Goal: Transaction & Acquisition: Purchase product/service

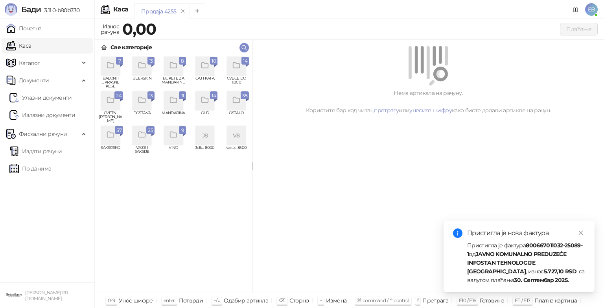
click at [112, 101] on icon "grid" at bounding box center [110, 100] width 9 height 9
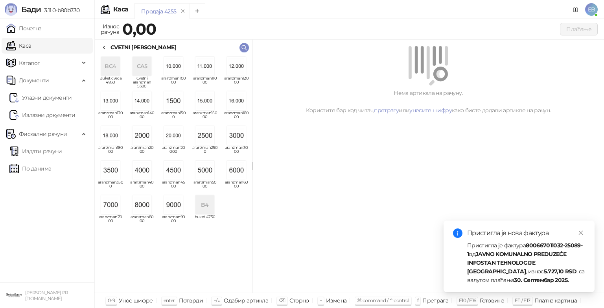
click at [236, 168] on img "grid" at bounding box center [236, 169] width 19 height 19
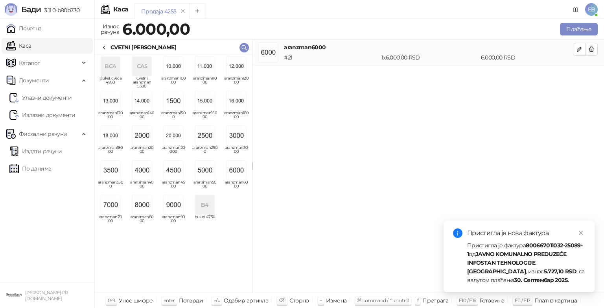
click at [108, 49] on div "CVETNI [PERSON_NAME]" at bounding box center [138, 47] width 75 height 9
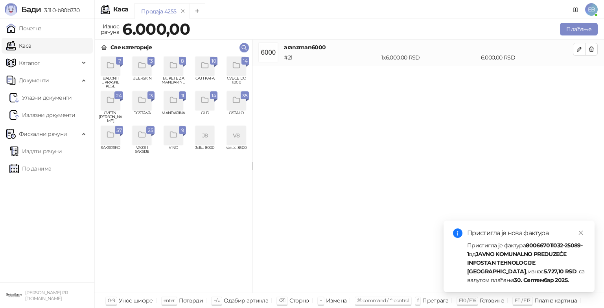
click at [241, 70] on div "grid" at bounding box center [236, 66] width 19 height 19
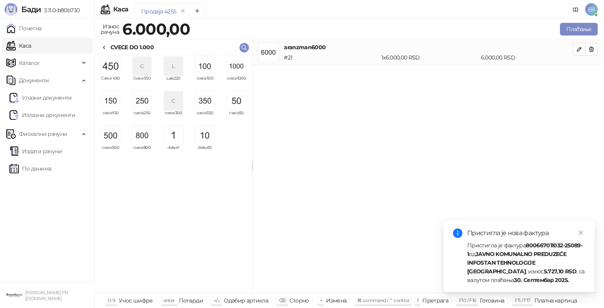
click at [141, 131] on img "grid" at bounding box center [142, 135] width 19 height 19
click at [212, 70] on img "grid" at bounding box center [204, 66] width 19 height 19
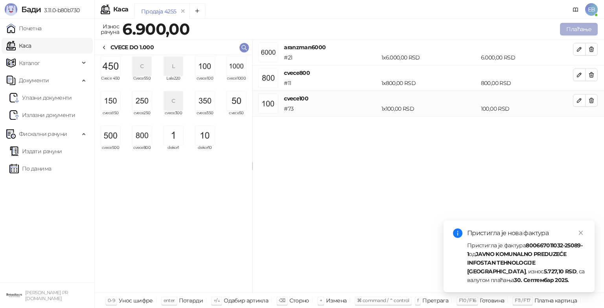
click at [582, 30] on button "Плаћање" at bounding box center [579, 29] width 38 height 13
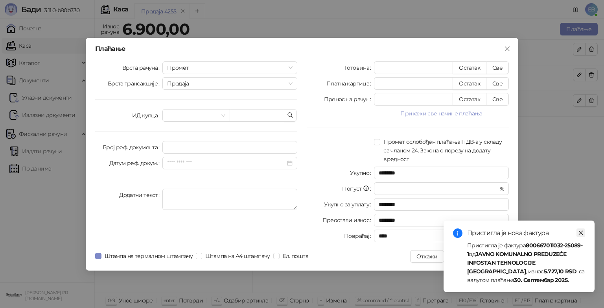
click at [580, 232] on icon "close" at bounding box center [581, 232] width 4 height 4
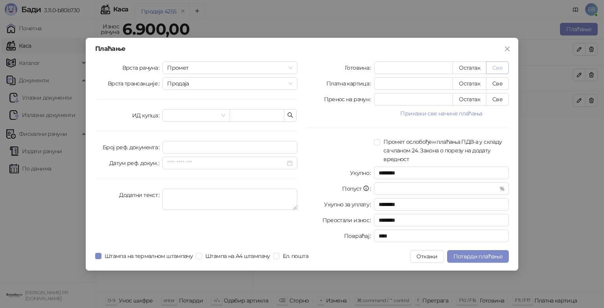
click at [500, 68] on button "Све" at bounding box center [497, 67] width 23 height 13
type input "****"
click at [481, 256] on span "Потврди плаћање" at bounding box center [477, 255] width 49 height 7
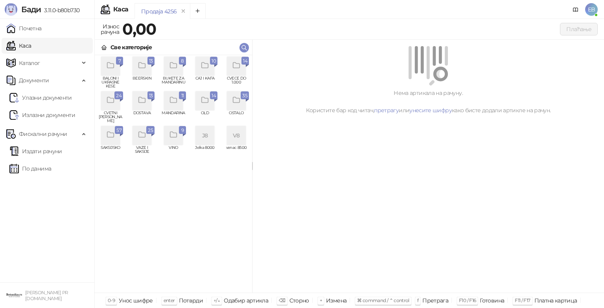
click at [237, 73] on div "grid" at bounding box center [236, 66] width 19 height 19
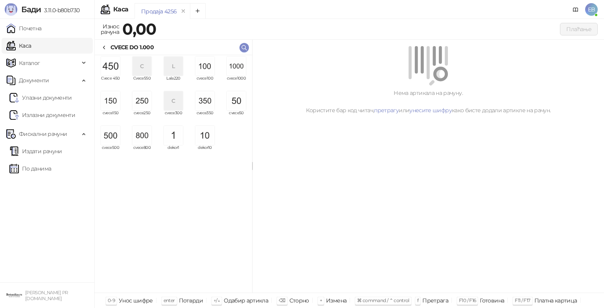
click at [237, 73] on img "grid" at bounding box center [236, 66] width 19 height 19
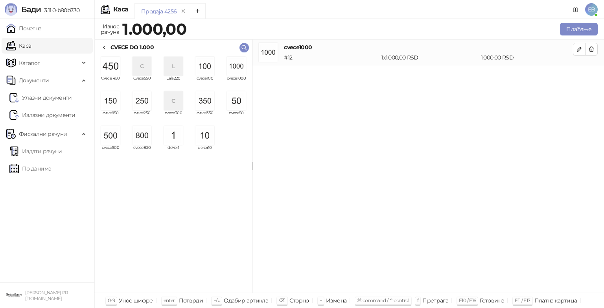
click at [237, 73] on img "grid" at bounding box center [236, 66] width 19 height 19
click at [105, 140] on img "grid" at bounding box center [110, 135] width 19 height 19
click at [202, 70] on img "grid" at bounding box center [204, 66] width 19 height 19
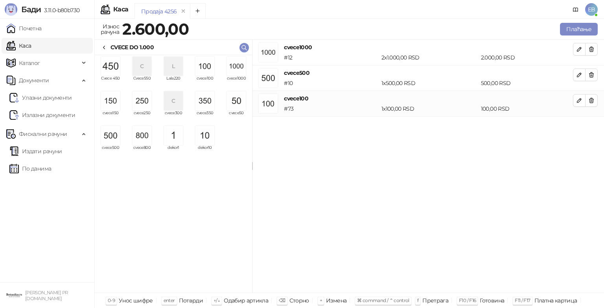
click at [202, 70] on img "grid" at bounding box center [204, 66] width 19 height 19
click at [573, 31] on button "Плаћање" at bounding box center [579, 29] width 38 height 13
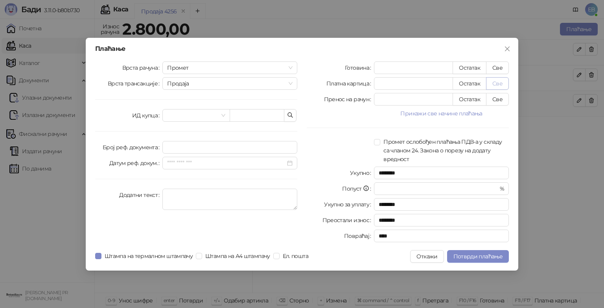
click at [502, 82] on button "Све" at bounding box center [497, 83] width 23 height 13
type input "****"
click at [479, 252] on button "Потврди плаћање" at bounding box center [478, 256] width 62 height 13
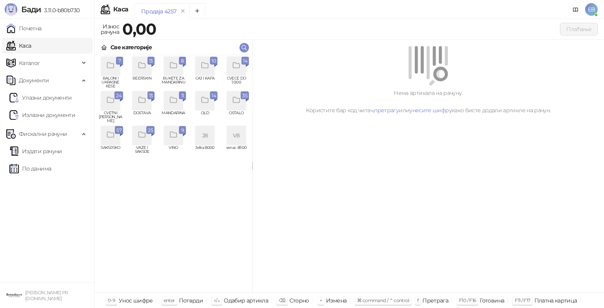
click at [141, 74] on div "grid" at bounding box center [142, 66] width 19 height 19
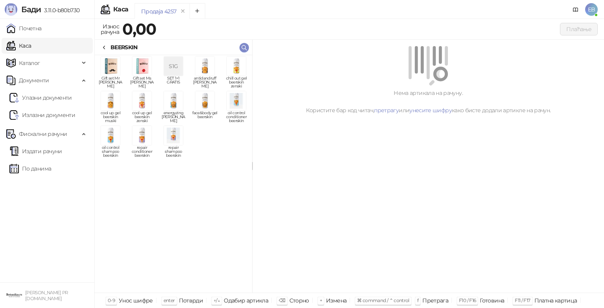
click at [209, 63] on img "grid" at bounding box center [204, 66] width 19 height 19
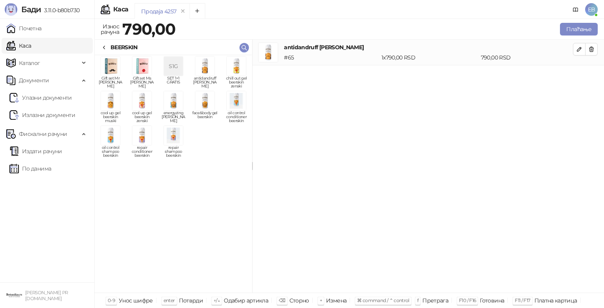
click at [104, 49] on icon at bounding box center [104, 47] width 6 height 6
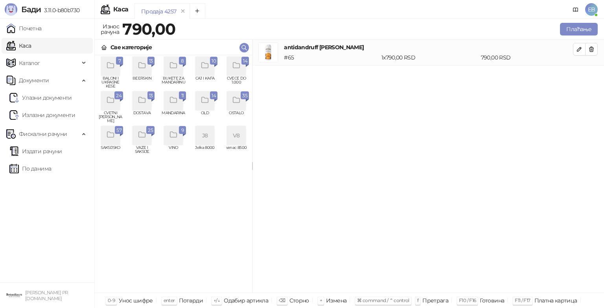
click at [230, 69] on div "grid" at bounding box center [236, 66] width 19 height 19
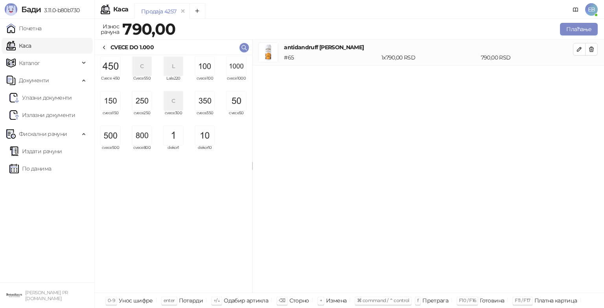
click at [140, 104] on img "grid" at bounding box center [142, 100] width 19 height 19
click at [234, 102] on img "grid" at bounding box center [236, 100] width 19 height 19
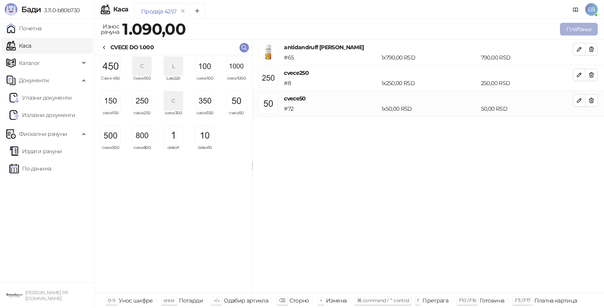
click at [580, 29] on button "Плаћање" at bounding box center [579, 29] width 38 height 13
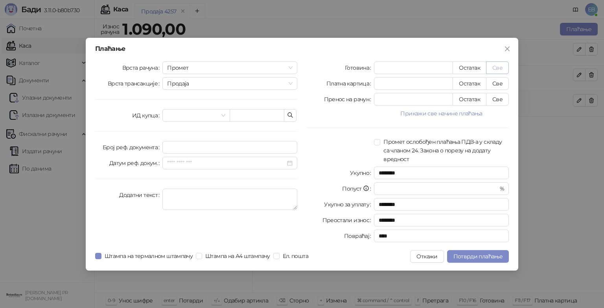
click at [503, 63] on button "Све" at bounding box center [497, 67] width 23 height 13
type input "****"
click at [490, 253] on span "Потврди плаћање" at bounding box center [477, 255] width 49 height 7
